Goal: Information Seeking & Learning: Find specific page/section

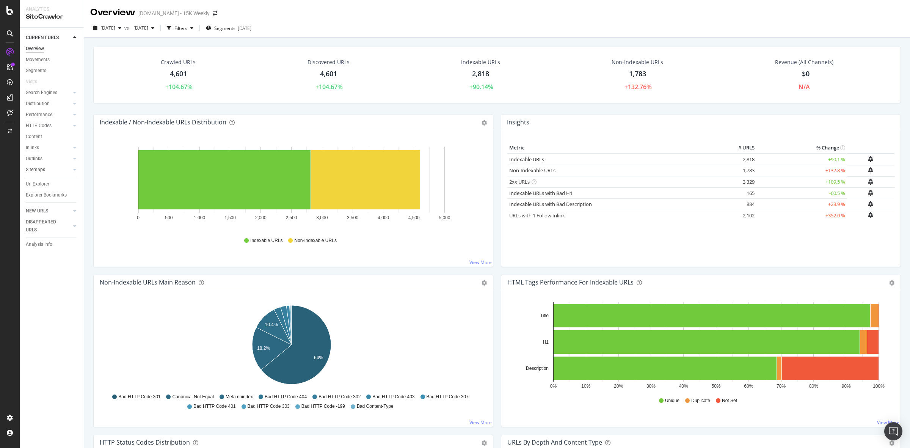
drag, startPoint x: 43, startPoint y: 181, endPoint x: 61, endPoint y: 170, distance: 21.8
click at [43, 181] on div "Url Explorer" at bounding box center [38, 184] width 24 height 8
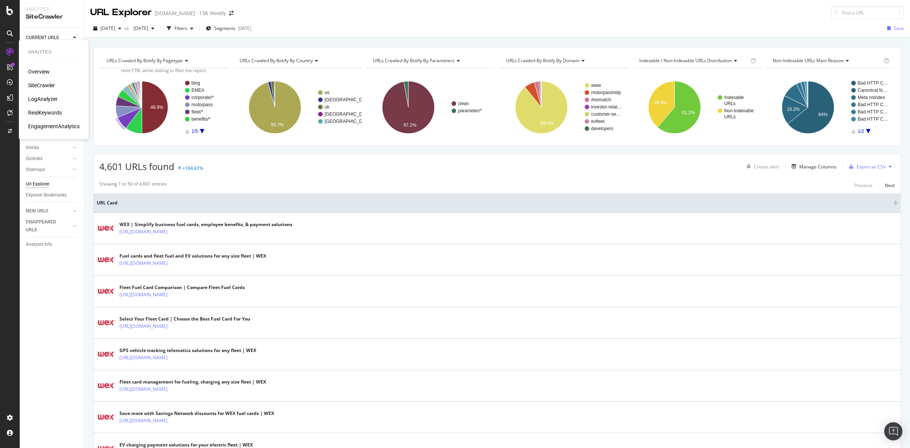
click at [46, 109] on div "RealKeywords" at bounding box center [45, 113] width 34 height 8
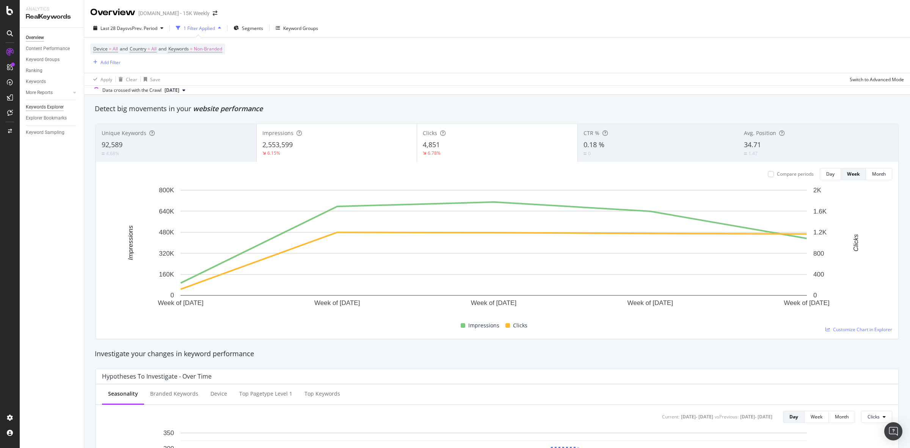
click at [53, 109] on div "Keywords Explorer" at bounding box center [45, 107] width 38 height 8
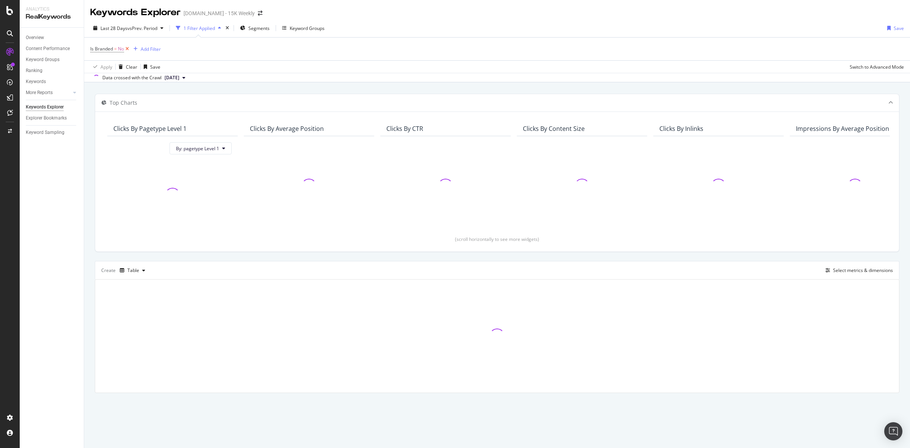
click at [128, 48] on icon at bounding box center [127, 49] width 6 height 8
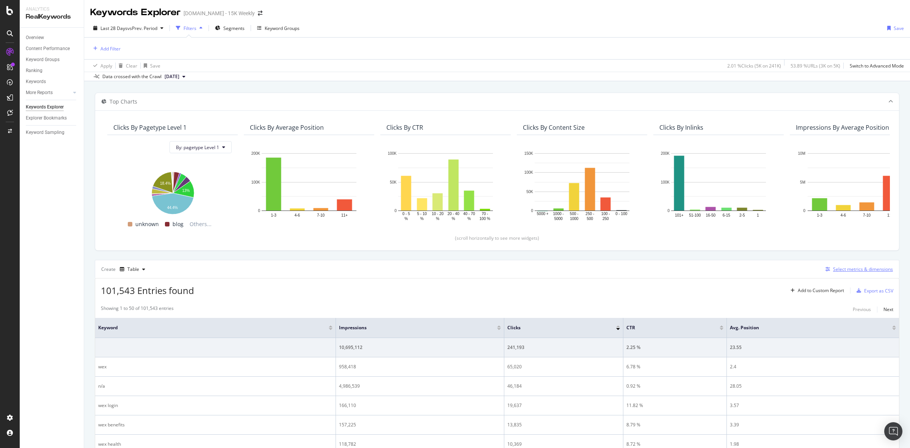
click at [837, 274] on div "Select metrics & dimensions" at bounding box center [858, 269] width 71 height 8
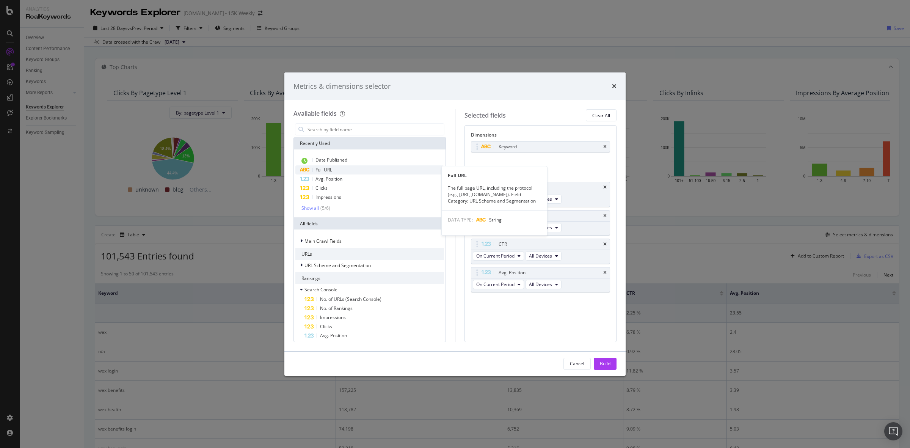
click at [327, 170] on span "Full URL" at bounding box center [324, 170] width 17 height 6
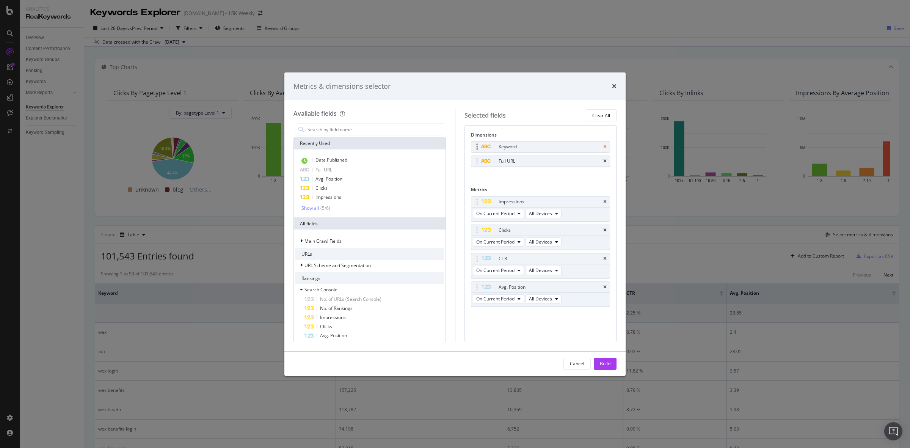
click at [605, 148] on icon "times" at bounding box center [605, 147] width 3 height 5
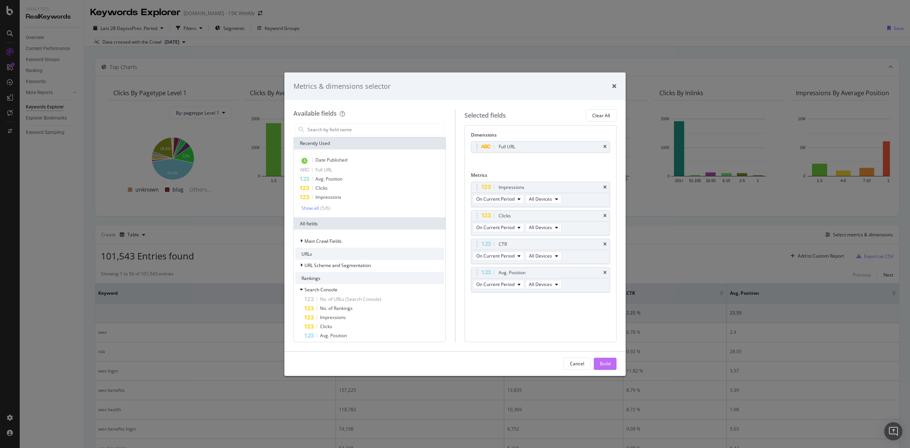
click at [608, 362] on div "Build" at bounding box center [605, 363] width 11 height 6
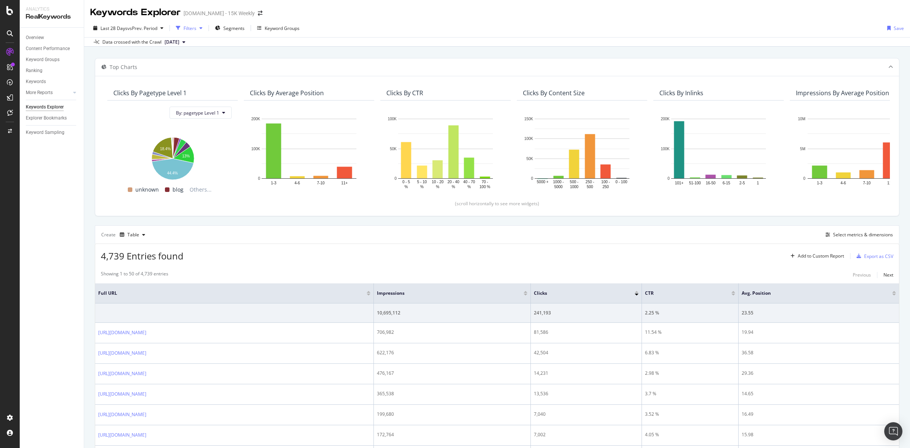
click at [198, 27] on div "button" at bounding box center [201, 28] width 9 height 5
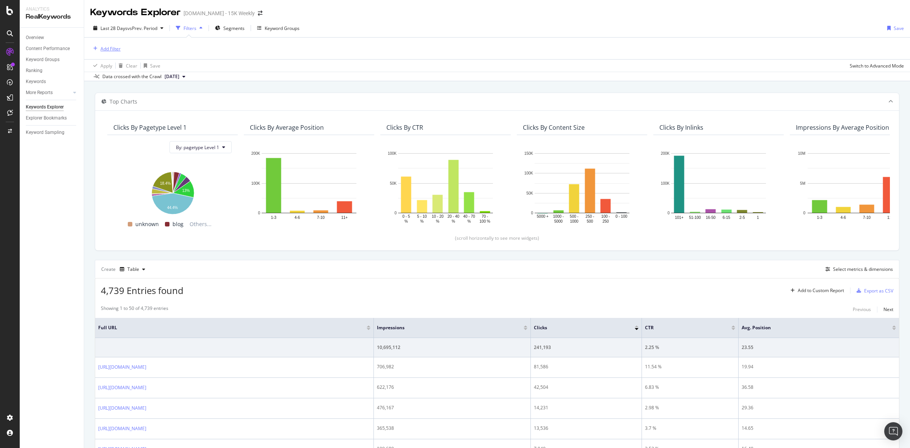
click at [114, 47] on div "Add Filter" at bounding box center [111, 49] width 20 height 6
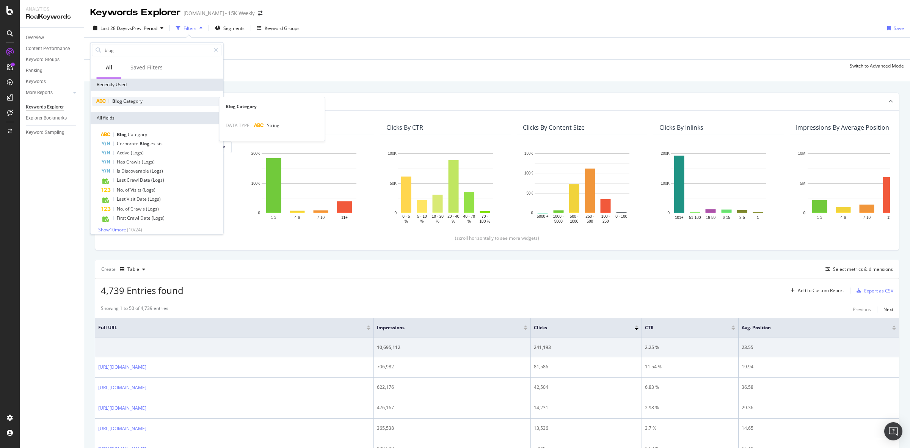
type input "blog"
click at [166, 97] on div "Blog Category" at bounding box center [157, 101] width 130 height 9
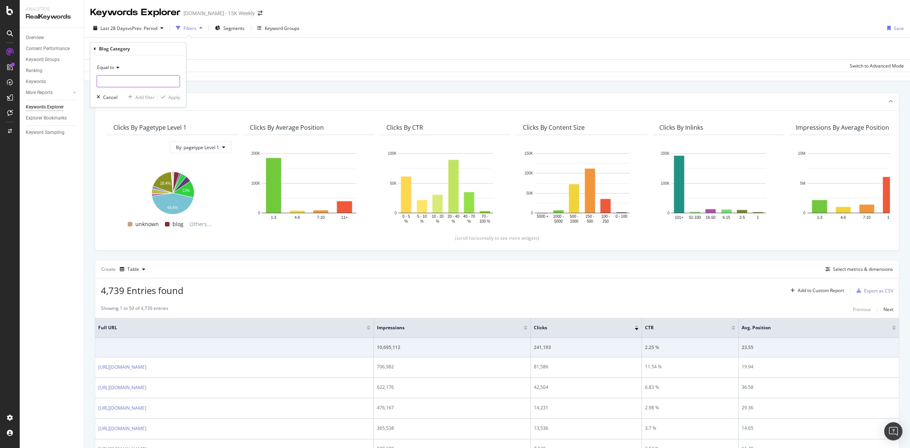
click at [134, 77] on input "text" at bounding box center [138, 81] width 83 height 12
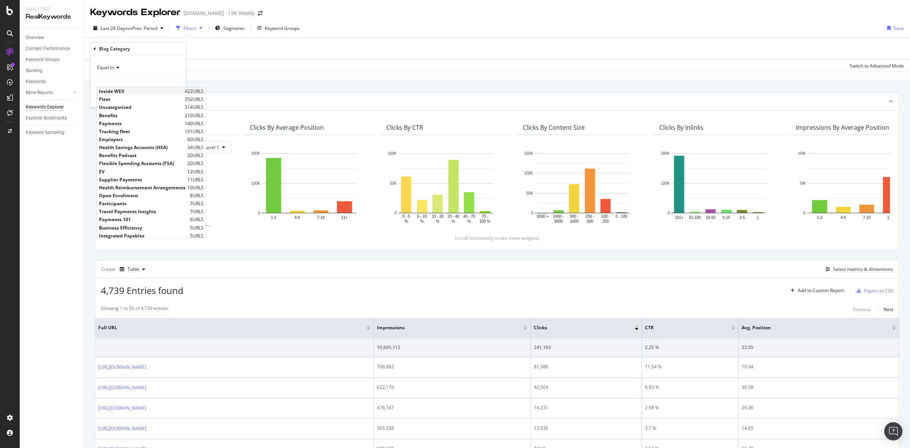
click at [134, 93] on span "Inside WEX" at bounding box center [141, 91] width 84 height 6
type input "Inside WEX"
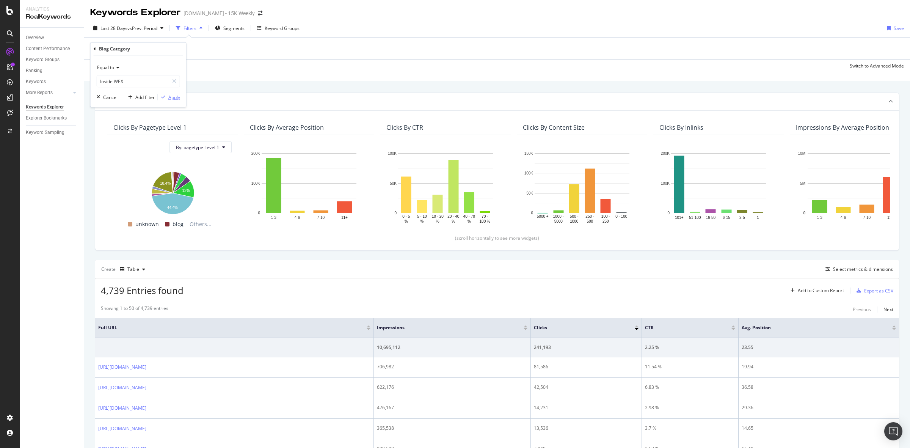
click at [173, 94] on div "Apply" at bounding box center [174, 97] width 12 height 6
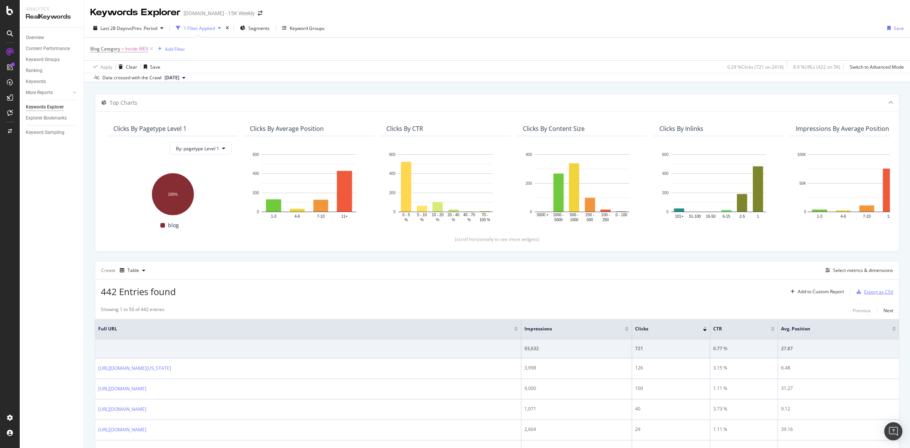
click at [869, 293] on div "Export as CSV" at bounding box center [879, 292] width 29 height 6
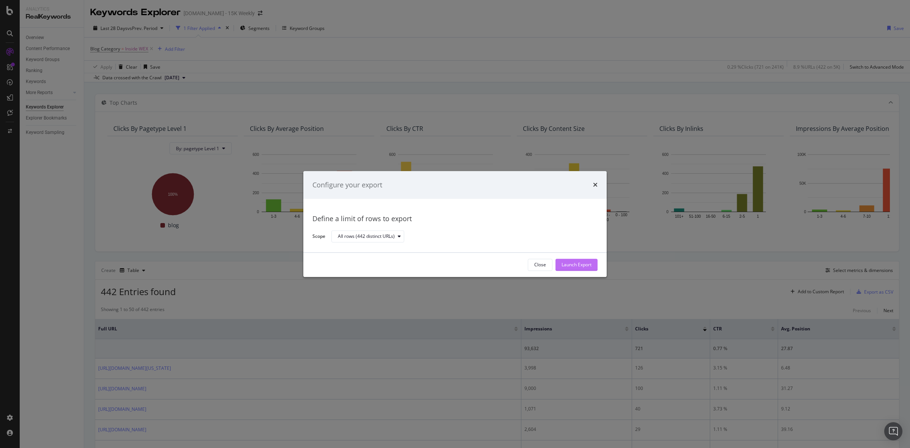
click at [579, 267] on div "Launch Export" at bounding box center [577, 265] width 30 height 6
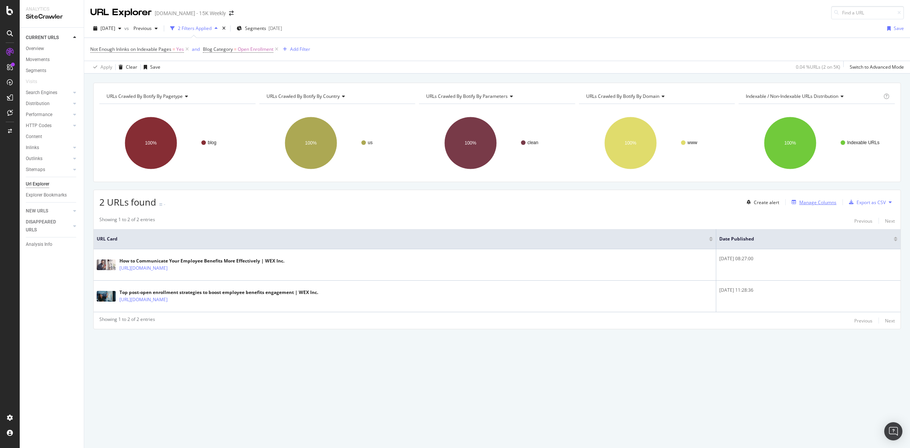
click at [802, 201] on div "Manage Columns" at bounding box center [818, 202] width 37 height 6
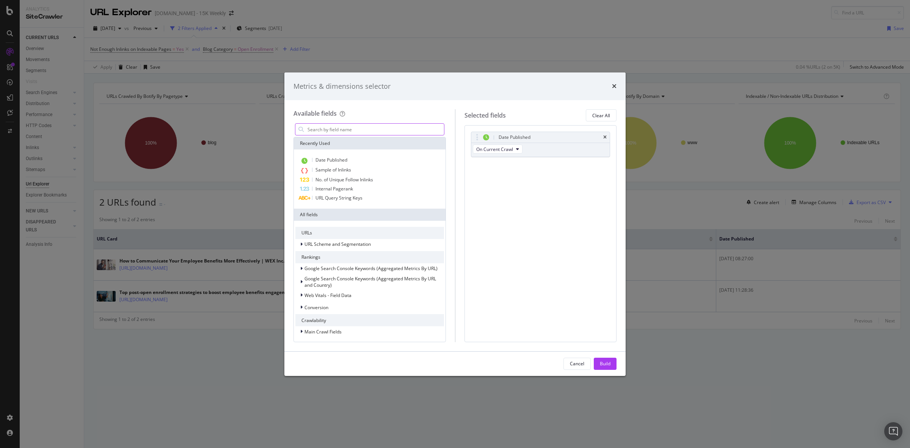
click at [346, 129] on input "modal" at bounding box center [375, 129] width 137 height 11
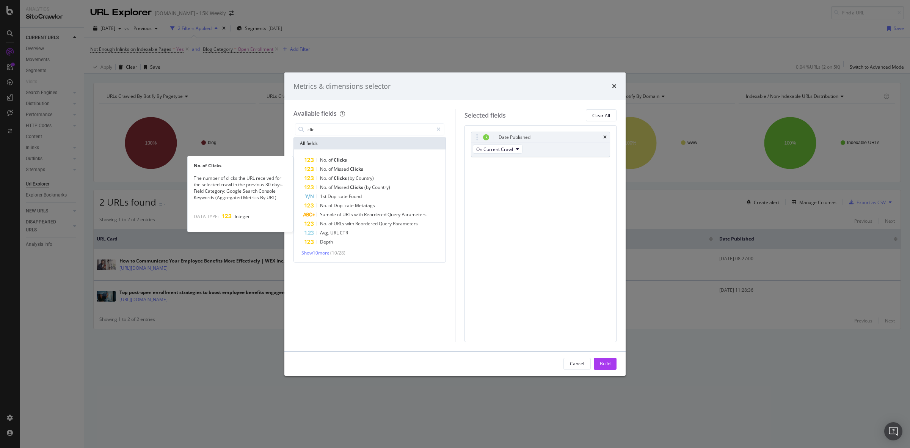
drag, startPoint x: 366, startPoint y: 160, endPoint x: 362, endPoint y: 151, distance: 9.5
click at [366, 159] on div "No. of Clicks" at bounding box center [375, 160] width 140 height 9
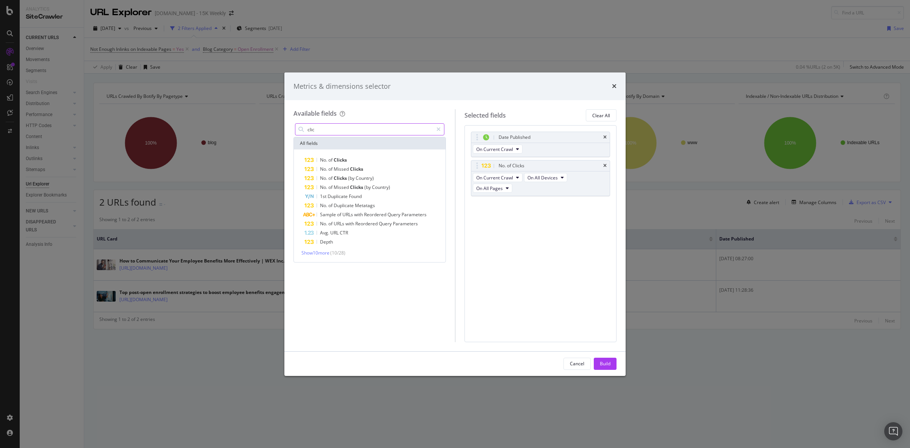
click at [353, 123] on div "clic" at bounding box center [369, 129] width 149 height 12
click at [350, 126] on input "clic" at bounding box center [370, 129] width 126 height 11
click at [355, 168] on span "Impressions" at bounding box center [348, 169] width 28 height 6
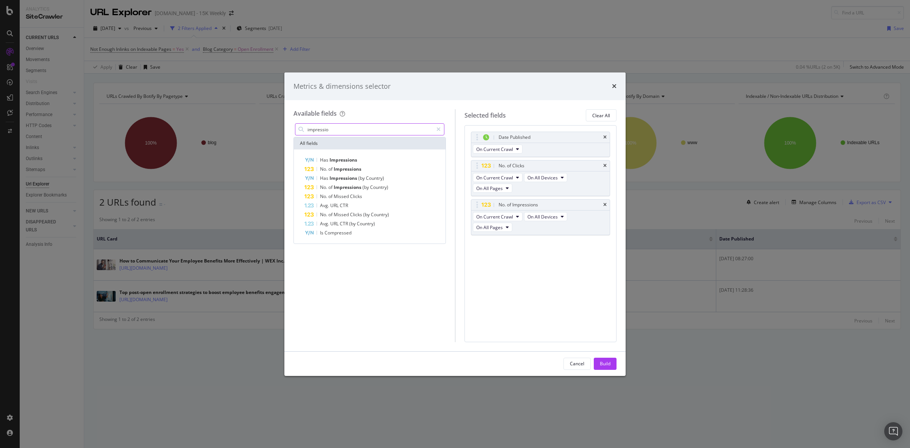
click at [347, 128] on input "impressio" at bounding box center [370, 129] width 126 height 11
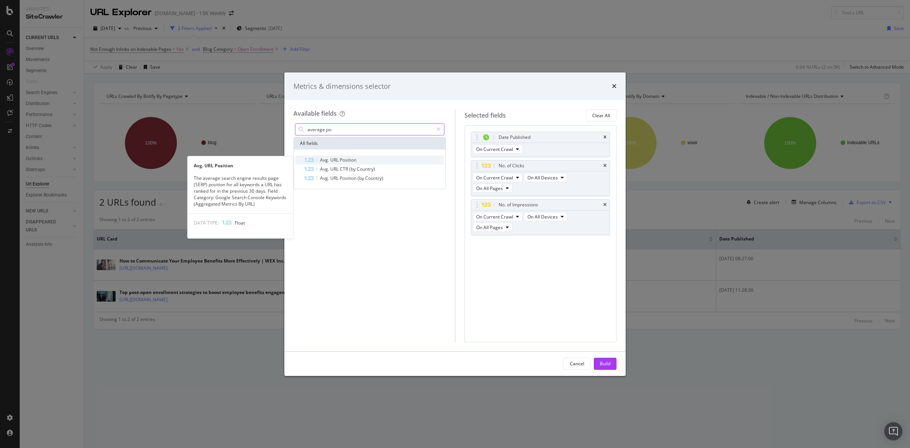
type input "average po"
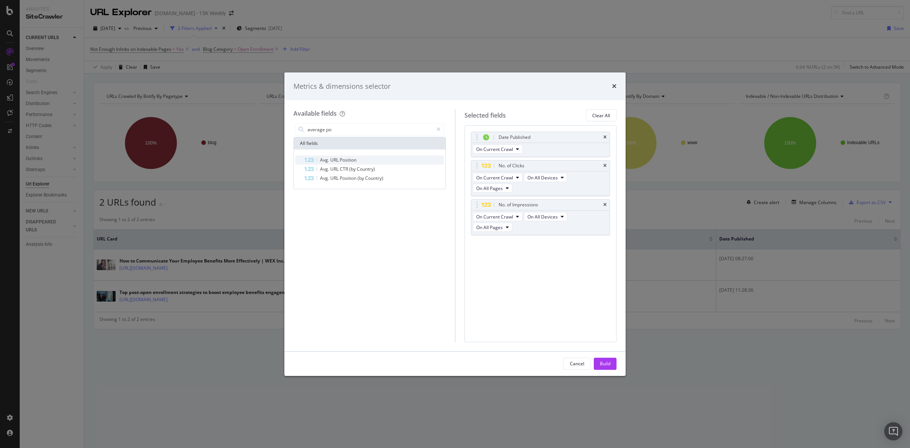
click at [351, 158] on span "Position" at bounding box center [348, 160] width 17 height 6
click at [613, 360] on button "Build" at bounding box center [605, 364] width 23 height 12
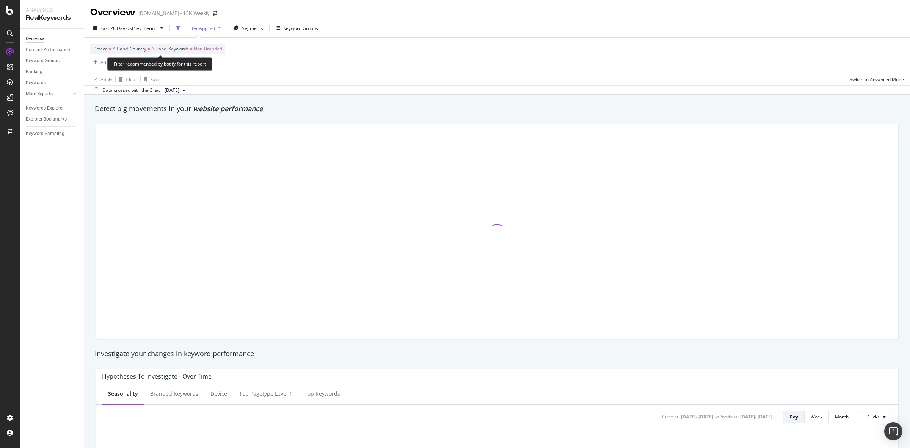
click at [205, 50] on span "Non-Branded" at bounding box center [208, 49] width 28 height 11
click at [204, 69] on div "Non-Branded" at bounding box center [199, 66] width 41 height 11
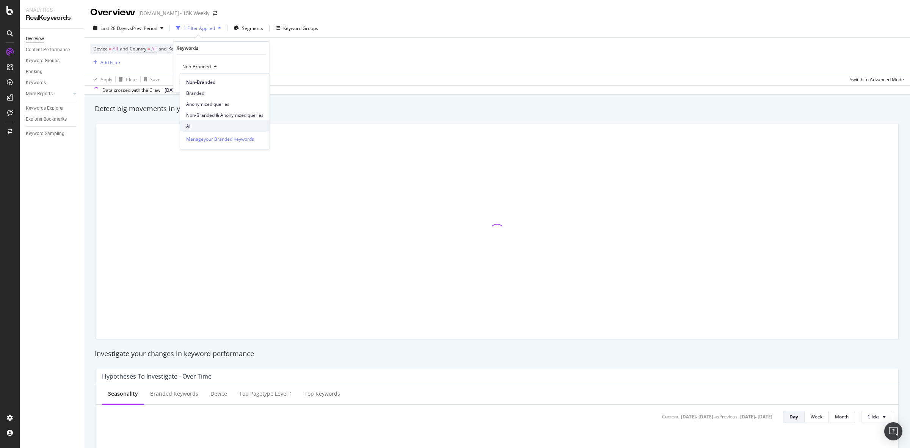
click at [195, 126] on span "All" at bounding box center [224, 126] width 77 height 7
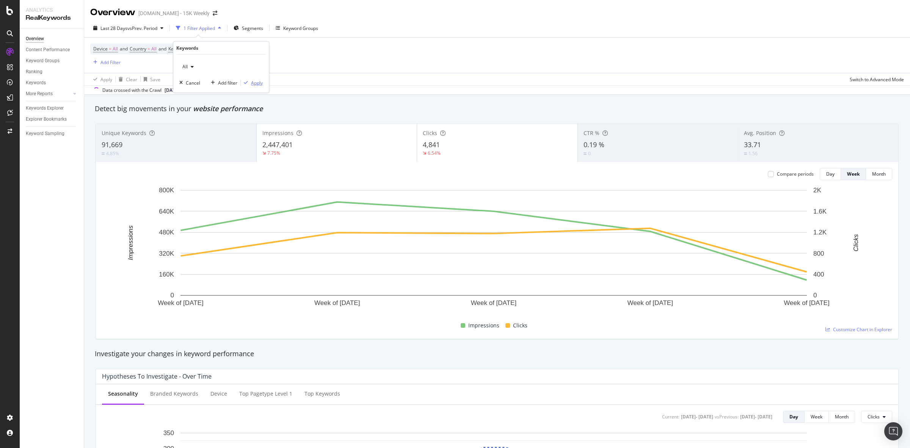
click at [255, 82] on div "Apply" at bounding box center [257, 82] width 12 height 6
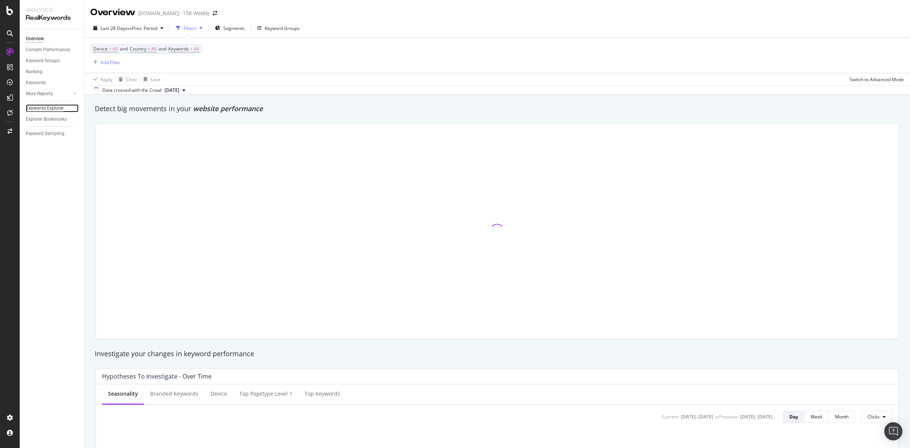
click at [56, 109] on div "Keywords Explorer" at bounding box center [45, 108] width 38 height 8
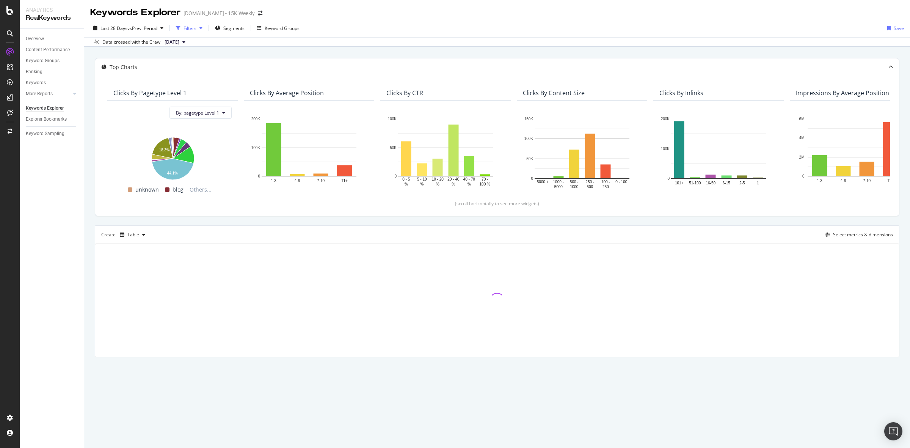
click at [192, 31] on div "Filters" at bounding box center [189, 27] width 33 height 11
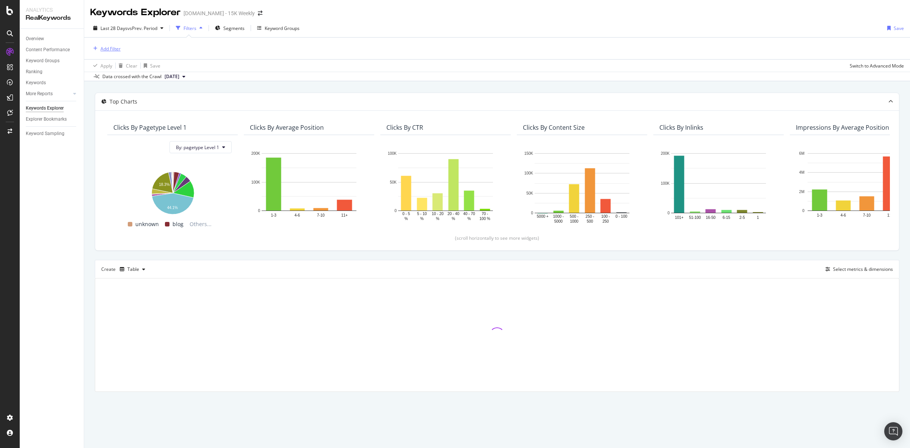
click at [117, 50] on div "Add Filter" at bounding box center [111, 49] width 20 height 6
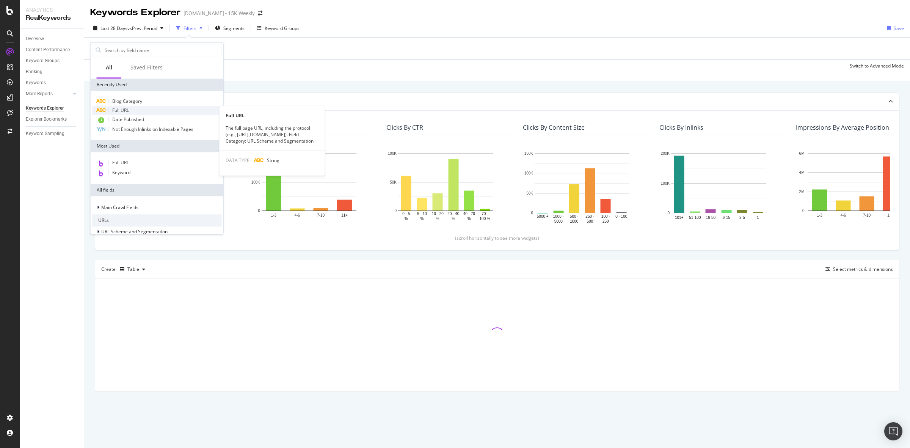
click at [127, 108] on span "Full URL" at bounding box center [120, 110] width 17 height 6
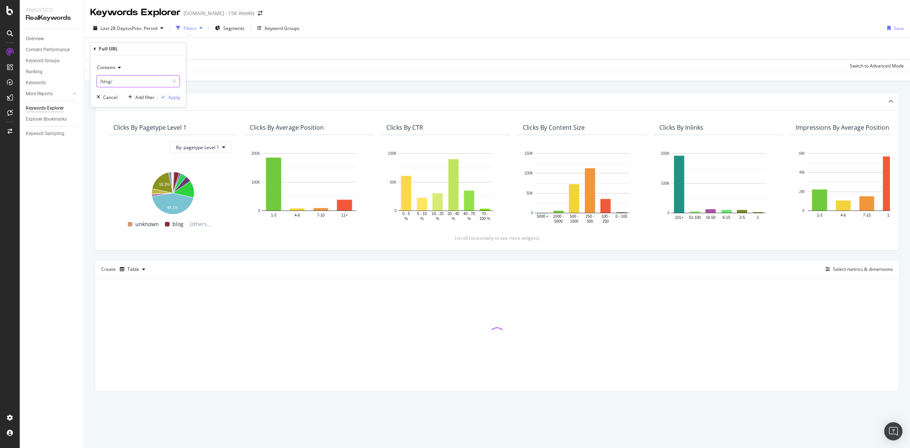
click at [108, 82] on input "/blog/" at bounding box center [133, 81] width 72 height 12
click at [109, 82] on input "/blog/" at bounding box center [133, 81] width 72 height 12
type input "/author/"
click at [170, 94] on div "Apply" at bounding box center [174, 97] width 12 height 6
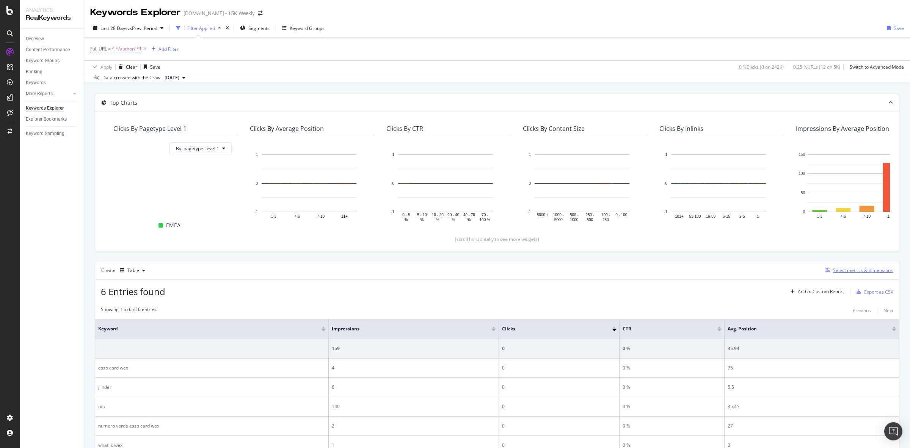
click at [837, 275] on div "Select metrics & dimensions" at bounding box center [858, 270] width 71 height 8
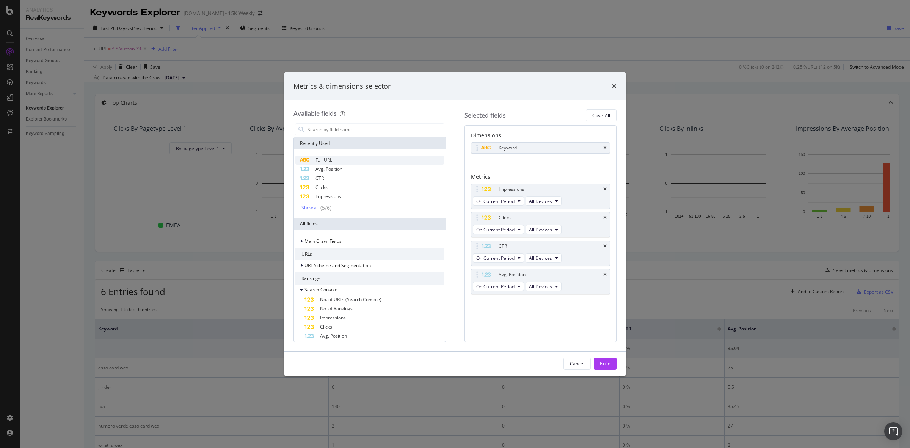
click at [348, 157] on div "Full URL" at bounding box center [370, 160] width 149 height 9
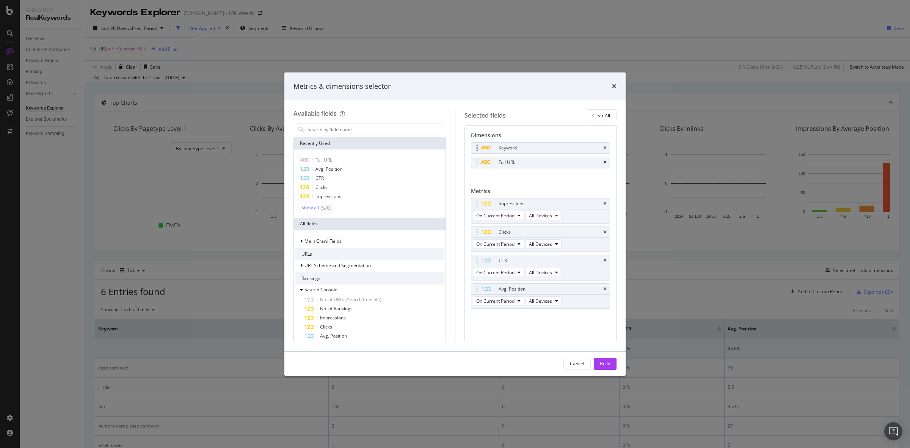
click at [603, 151] on div "Keyword" at bounding box center [541, 148] width 139 height 11
click at [604, 150] on icon "times" at bounding box center [605, 148] width 3 height 5
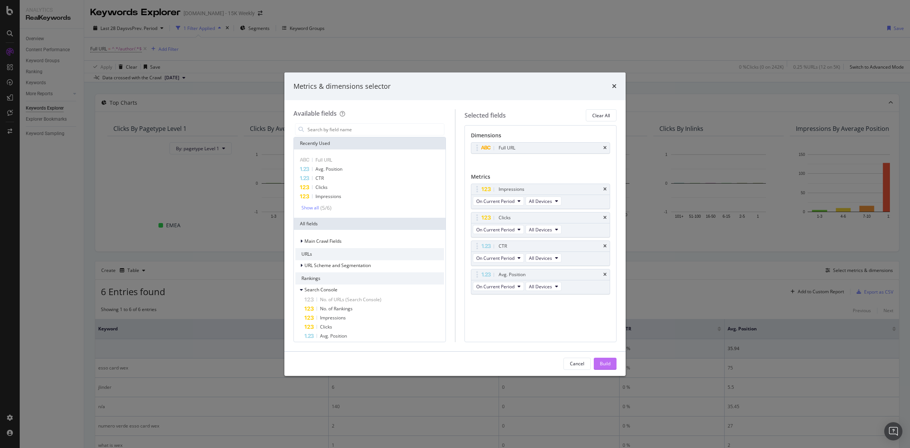
click at [604, 359] on div "Build" at bounding box center [605, 363] width 11 height 11
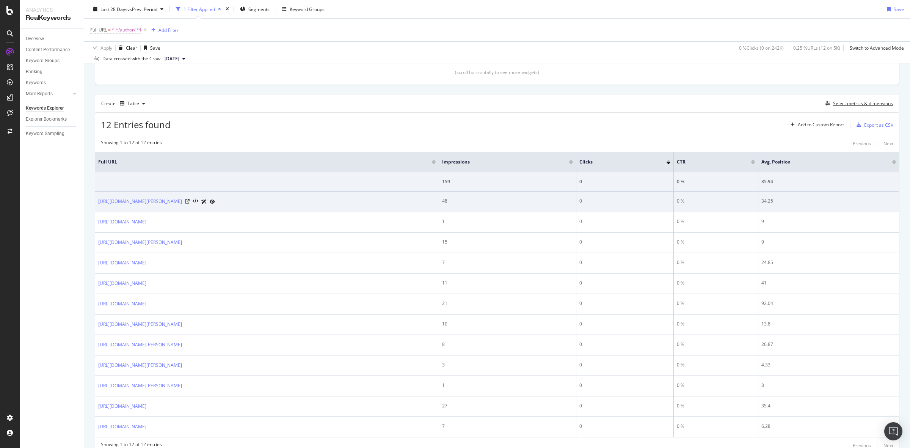
scroll to position [190, 0]
